Goal: Go to known website: Access a specific website the user already knows

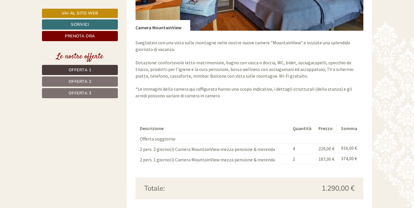
scroll to position [1387, 0]
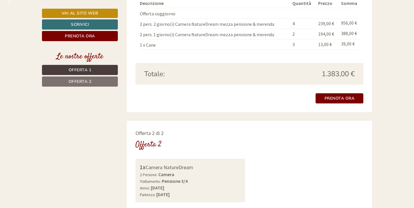
scroll to position [708, 0]
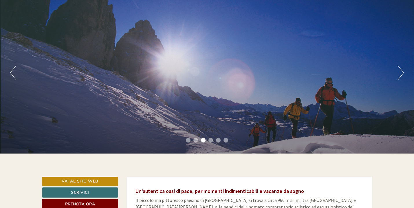
scroll to position [189, 0]
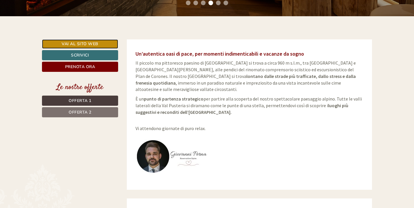
click at [74, 41] on link "Vai al sito web" at bounding box center [80, 43] width 76 height 9
